Goal: Find specific page/section: Find specific page/section

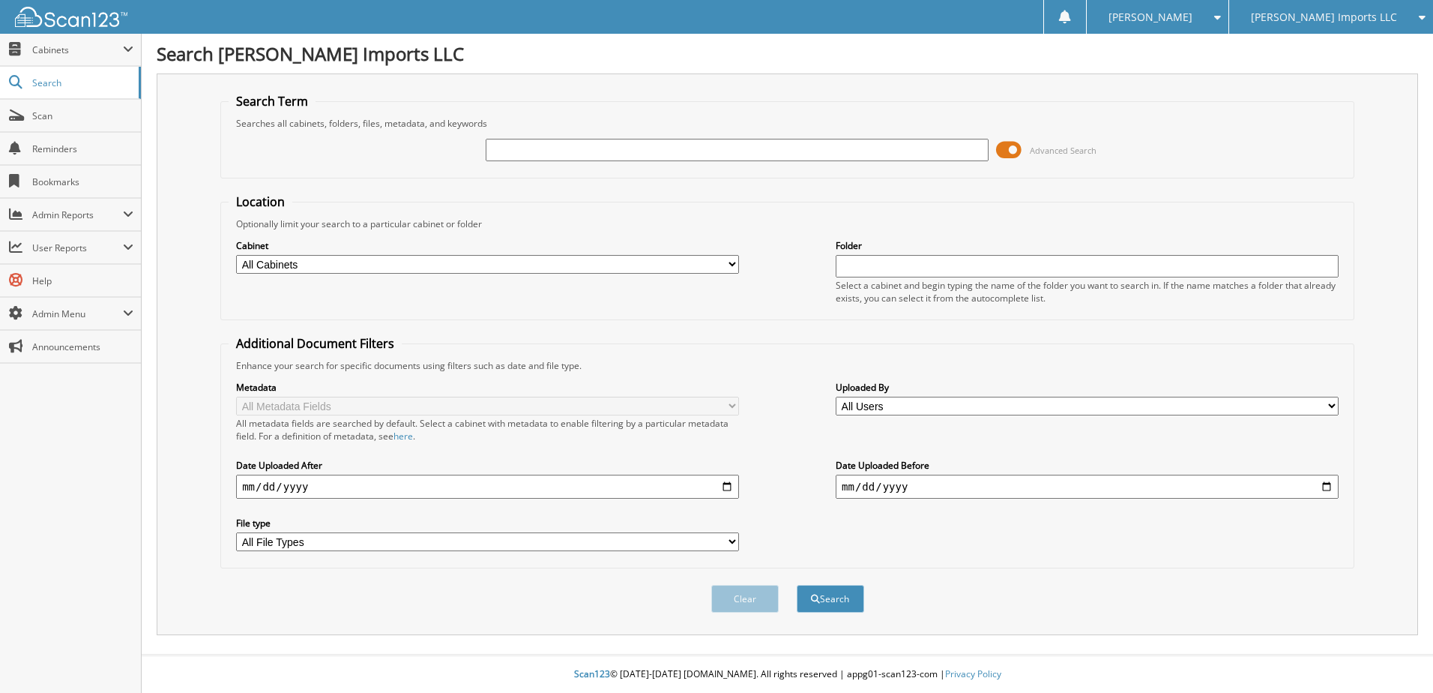
click at [522, 146] on input "text" at bounding box center [737, 150] width 503 height 22
type input "[PERSON_NAME]"
click at [797, 585] on button "Search" at bounding box center [830, 599] width 67 height 28
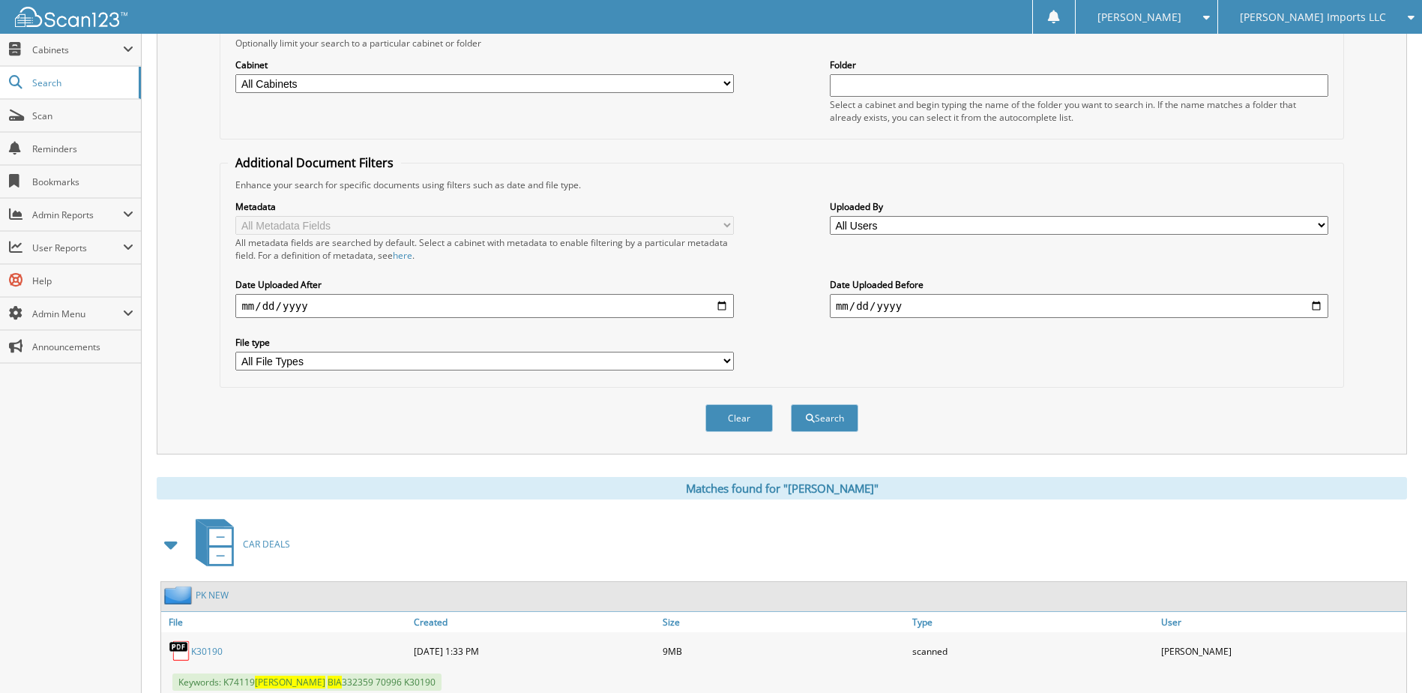
scroll to position [291, 0]
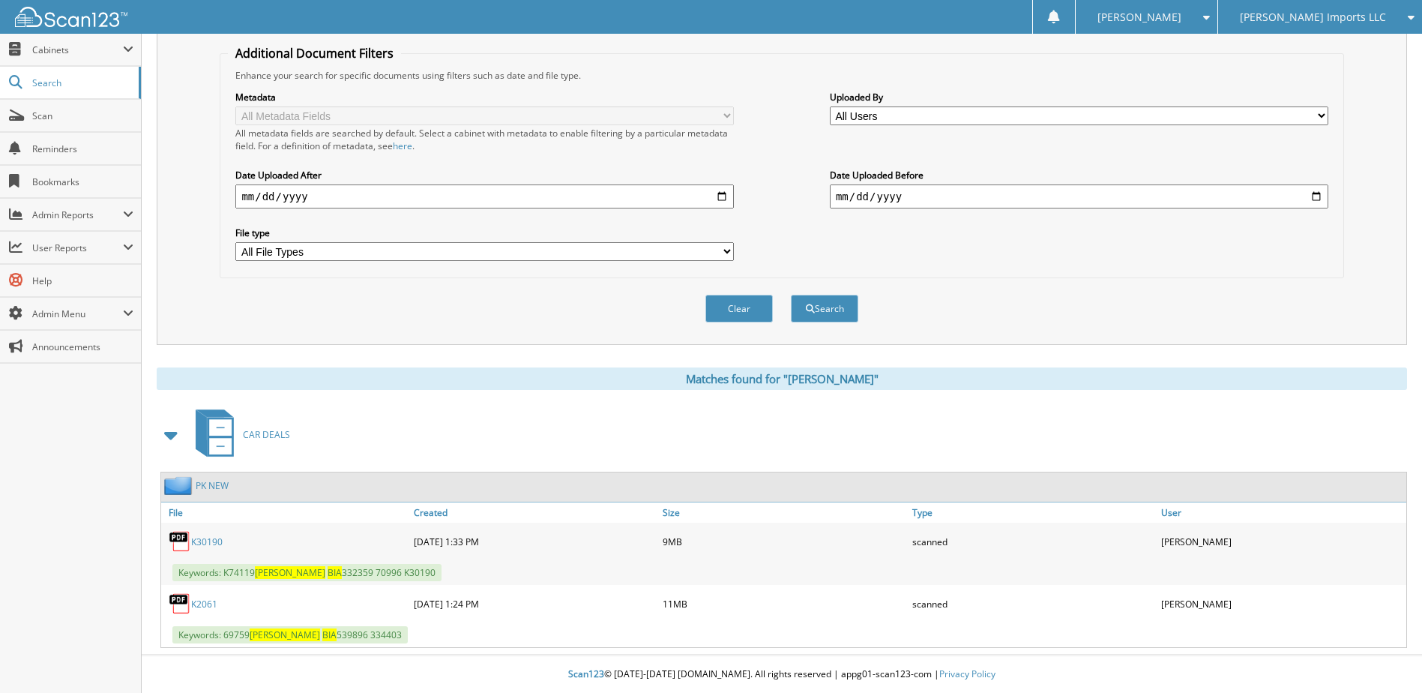
click at [262, 576] on span "[PERSON_NAME]" at bounding box center [290, 572] width 70 height 13
click at [206, 542] on link "K30190" at bounding box center [206, 541] width 31 height 13
click at [758, 253] on div "Metadata All Metadata Fields All metadata fields are searched by default. Selec…" at bounding box center [781, 176] width 1107 height 188
